Goal: Browse casually: Explore the website without a specific task or goal

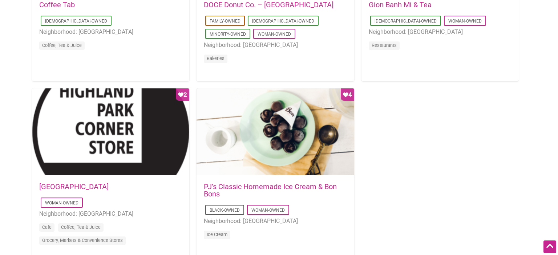
scroll to position [705, 0]
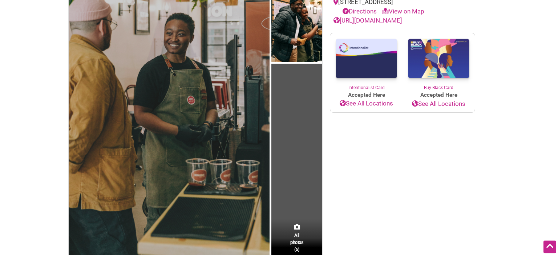
scroll to position [241, 0]
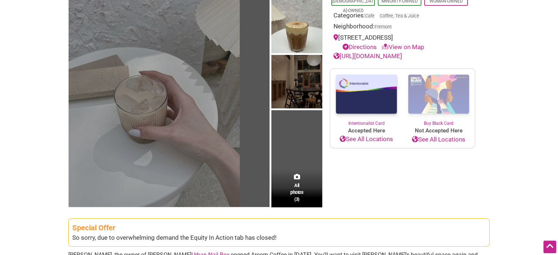
scroll to position [84, 0]
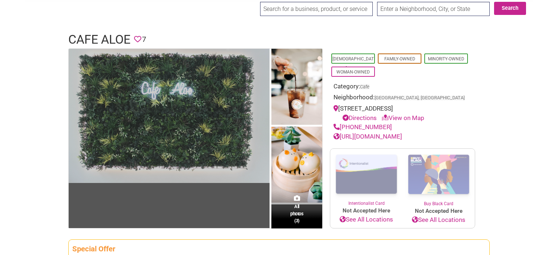
scroll to position [28, 0]
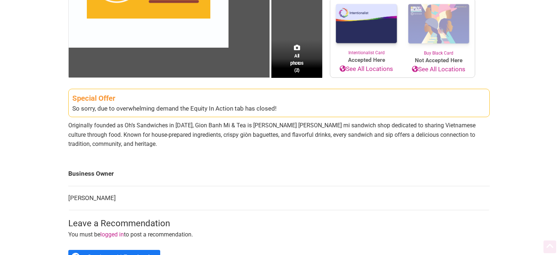
scroll to position [176, 0]
